Goal: Check status: Check status

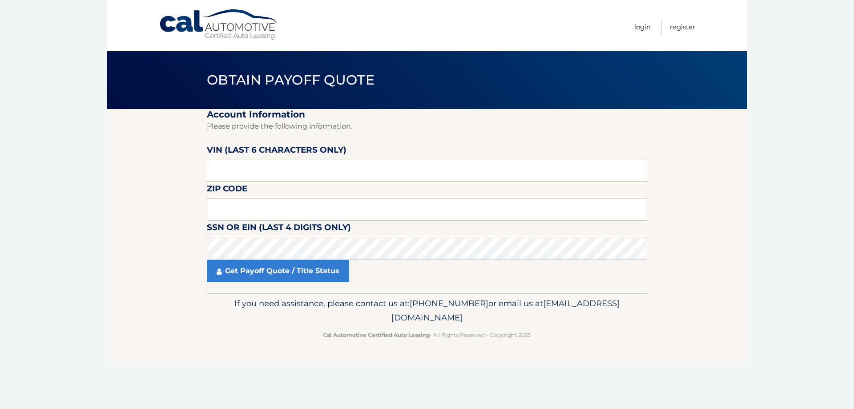
click at [246, 169] on input "text" at bounding box center [427, 171] width 440 height 22
drag, startPoint x: 251, startPoint y: 213, endPoint x: 260, endPoint y: 205, distance: 12.3
click at [251, 213] on input "text" at bounding box center [427, 209] width 440 height 22
type input "11772"
click at [250, 275] on link "Get Payoff Quote / Title Status" at bounding box center [278, 271] width 142 height 22
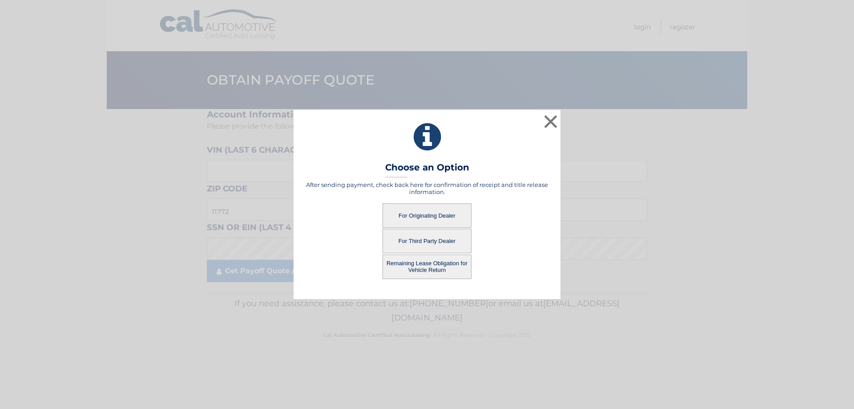
click at [402, 217] on button "For Originating Dealer" at bounding box center [427, 215] width 89 height 24
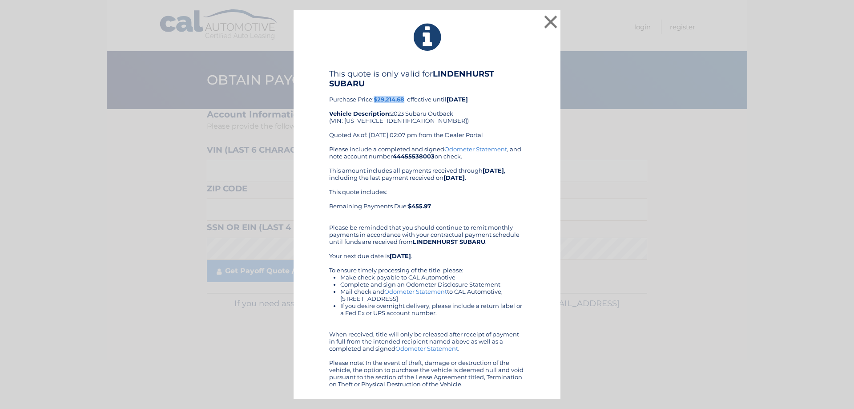
drag, startPoint x: 376, startPoint y: 99, endPoint x: 406, endPoint y: 99, distance: 29.8
click at [404, 99] on b "$29,214.68" at bounding box center [389, 99] width 31 height 7
copy b "$29,214.68"
click at [551, 23] on button "×" at bounding box center [551, 22] width 18 height 18
